Goal: Answer question/provide support: Share knowledge or assist other users

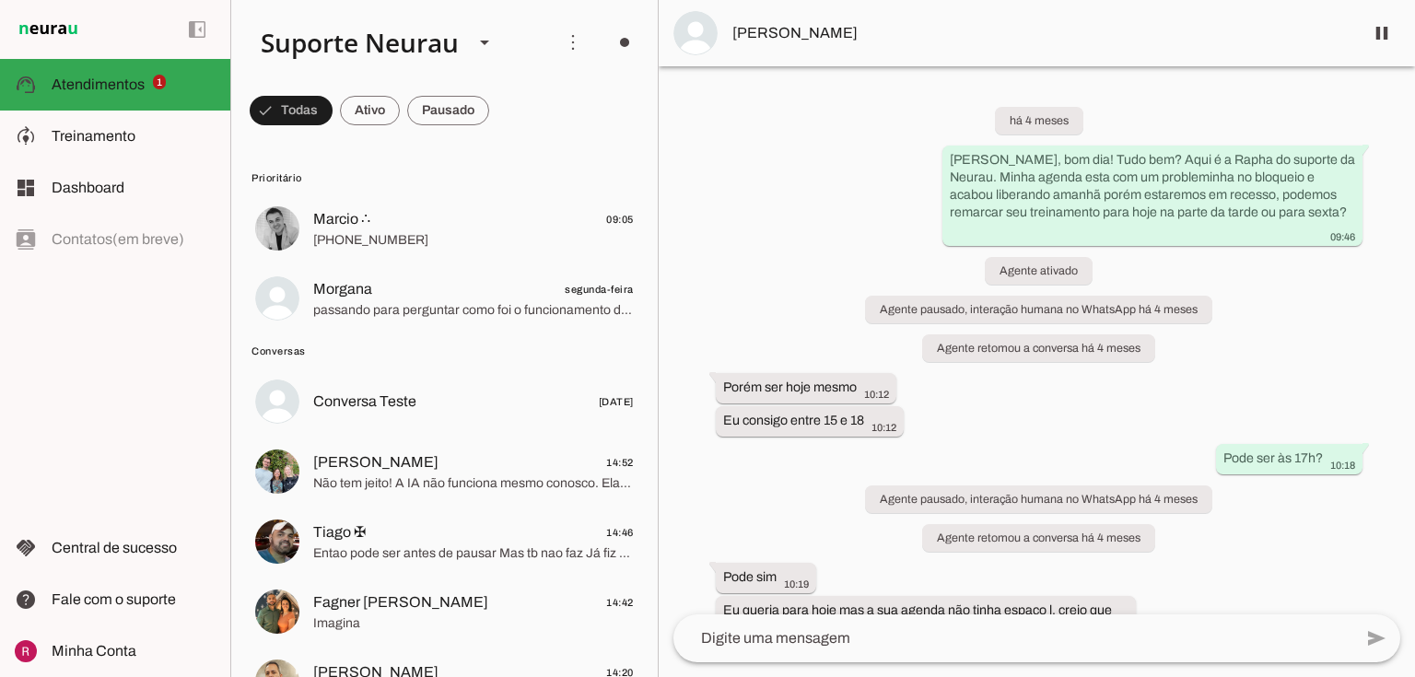
scroll to position [23627, 0]
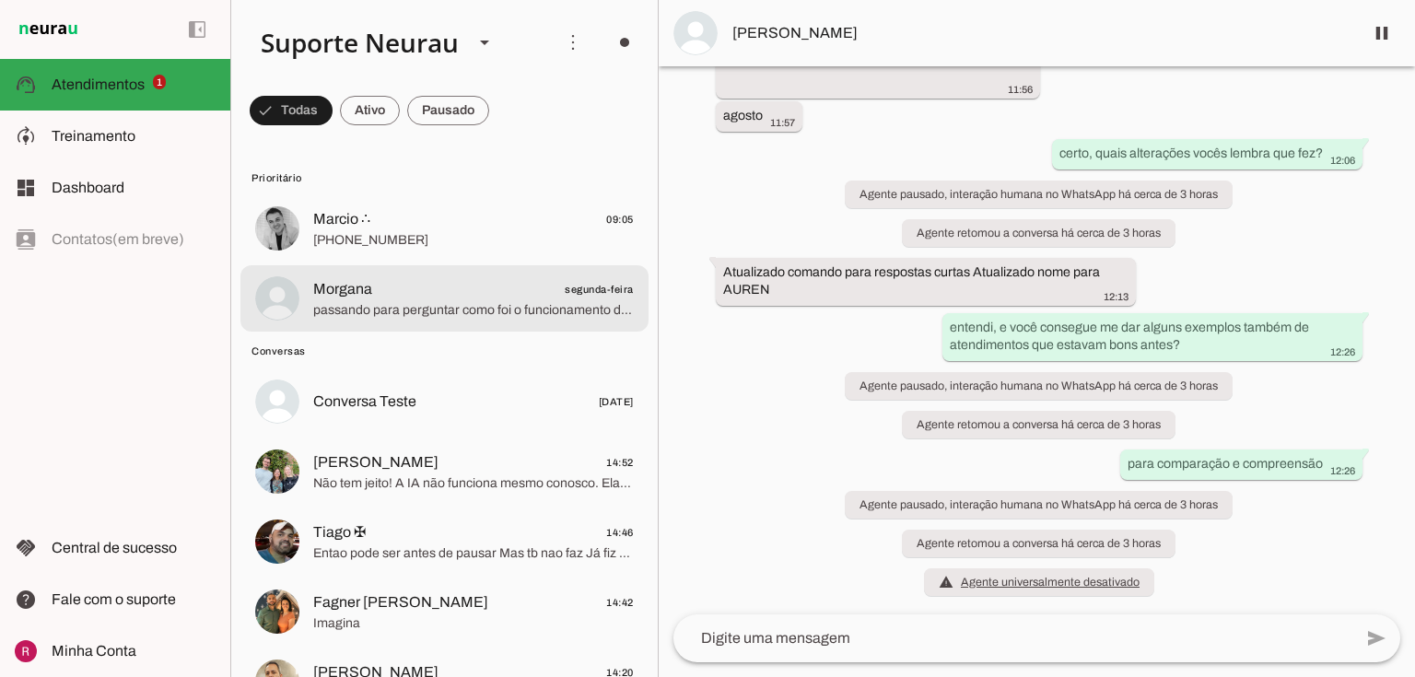
click at [415, 298] on span "Morgana segunda-feira" at bounding box center [473, 289] width 321 height 23
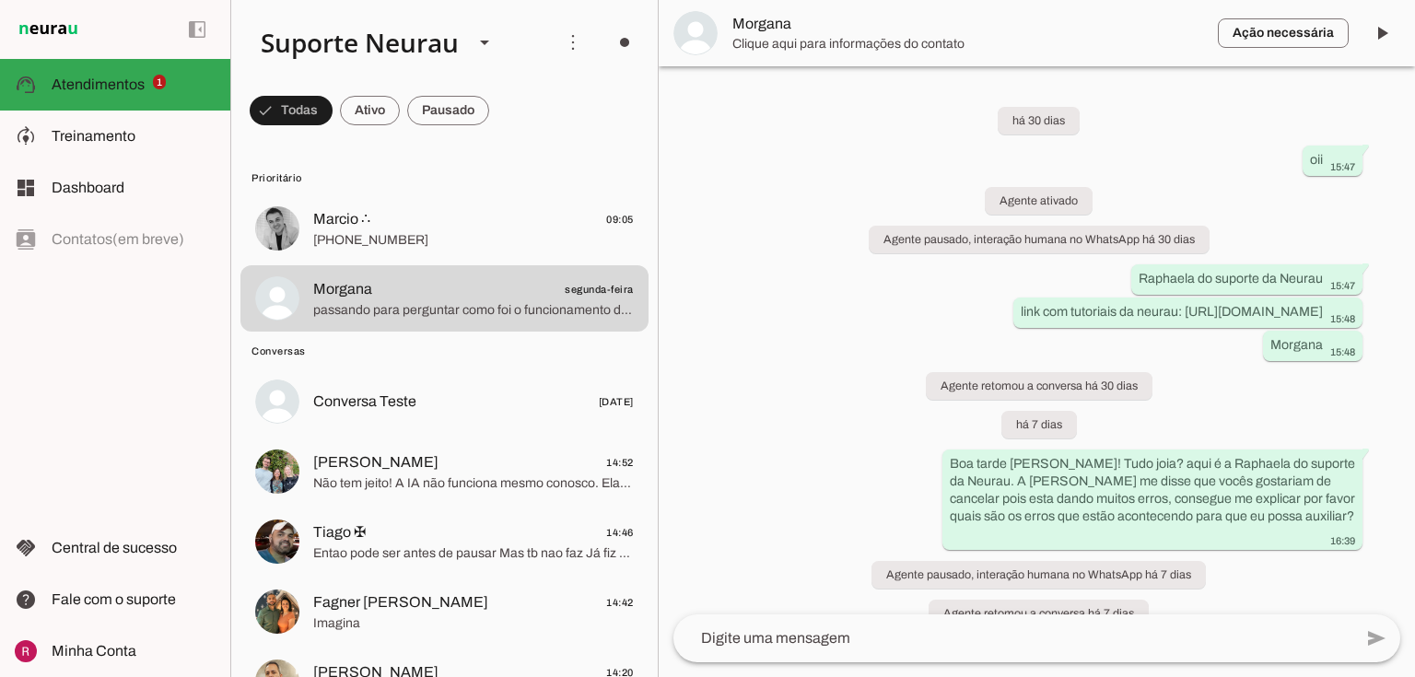
scroll to position [4693, 0]
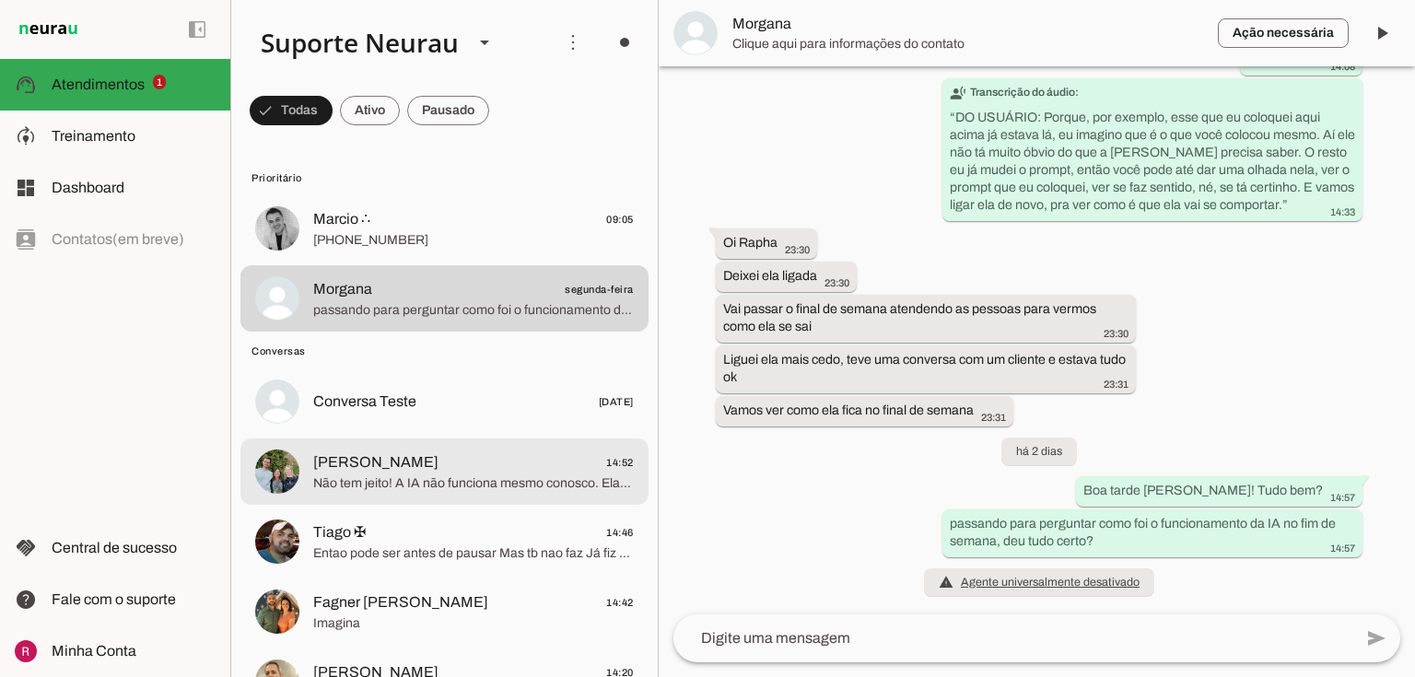
click at [378, 475] on span "Não tem jeito! A IA não funciona mesmo conosco. Ela bem “louca” . E com isso, e…" at bounding box center [473, 483] width 321 height 18
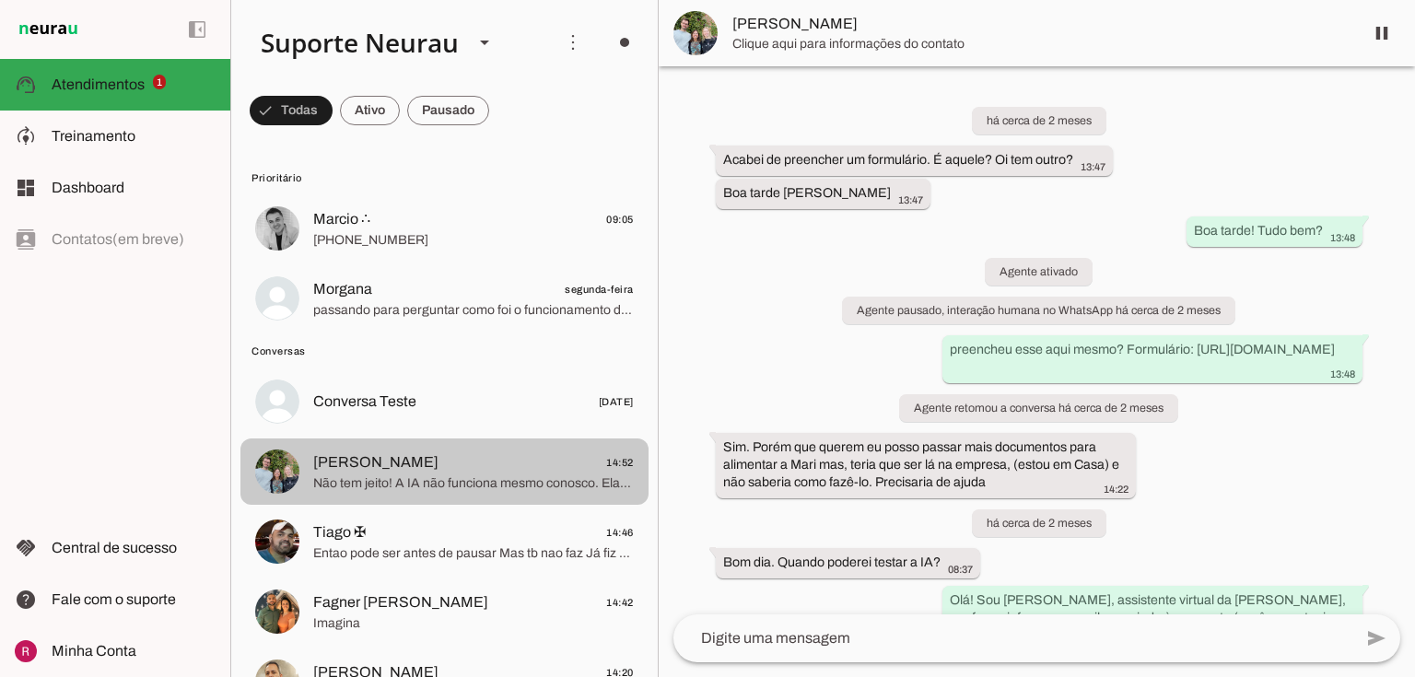
scroll to position [26969, 0]
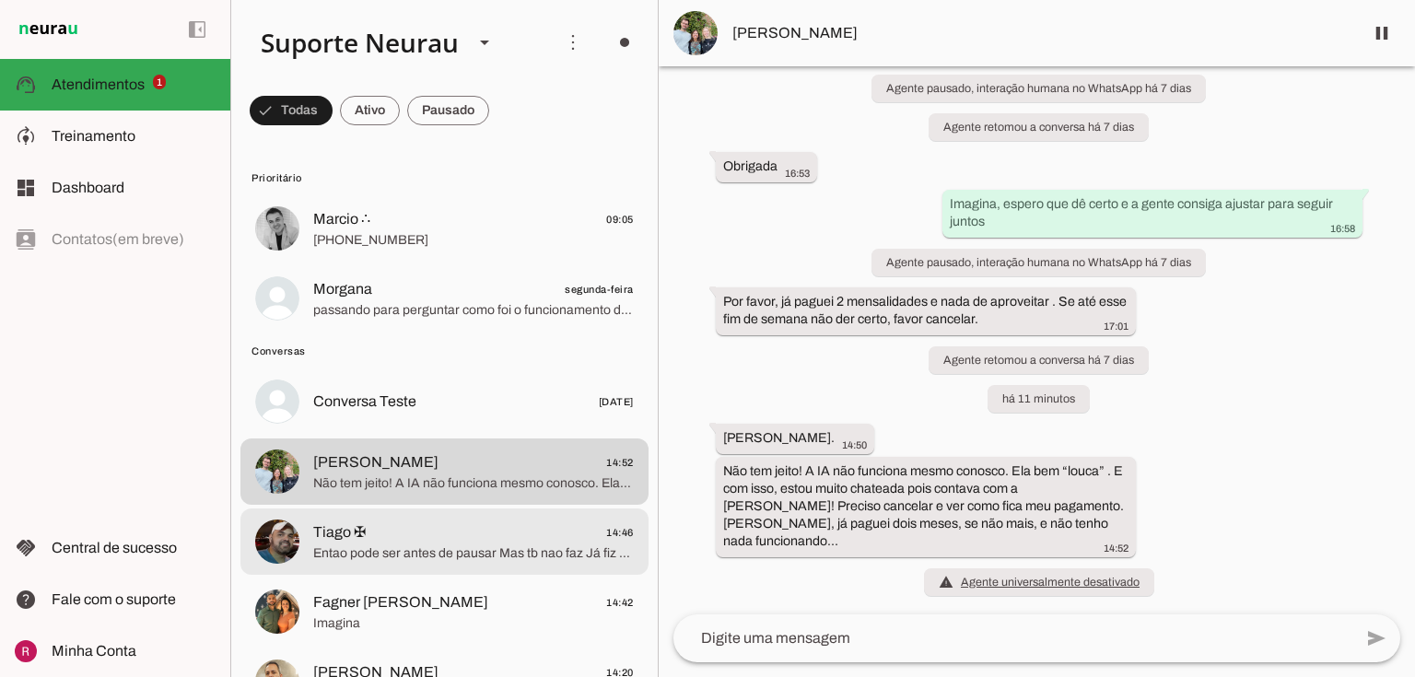
click at [318, 549] on span "Entao pode ser antes de pausar Mas tb nao faz Já fiz esse comando tb" at bounding box center [473, 553] width 321 height 18
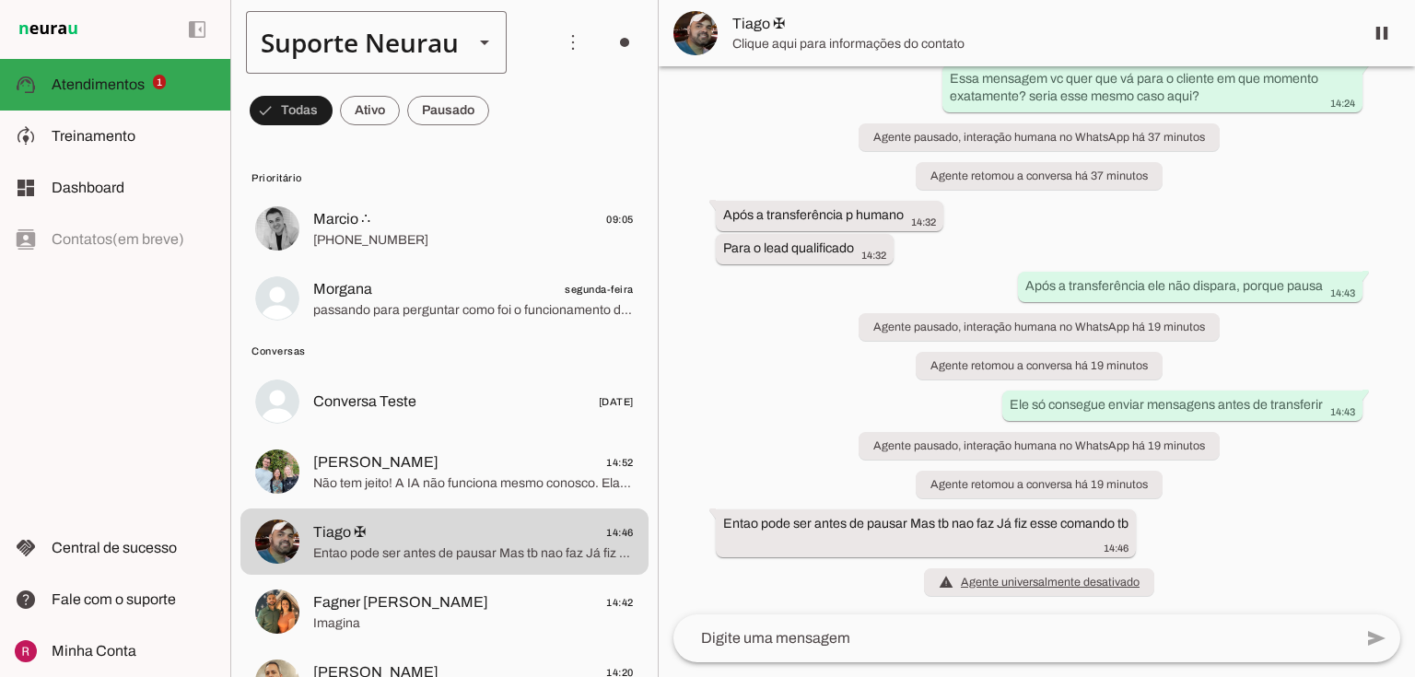
scroll to position [11965, 0]
